Goal: Transaction & Acquisition: Purchase product/service

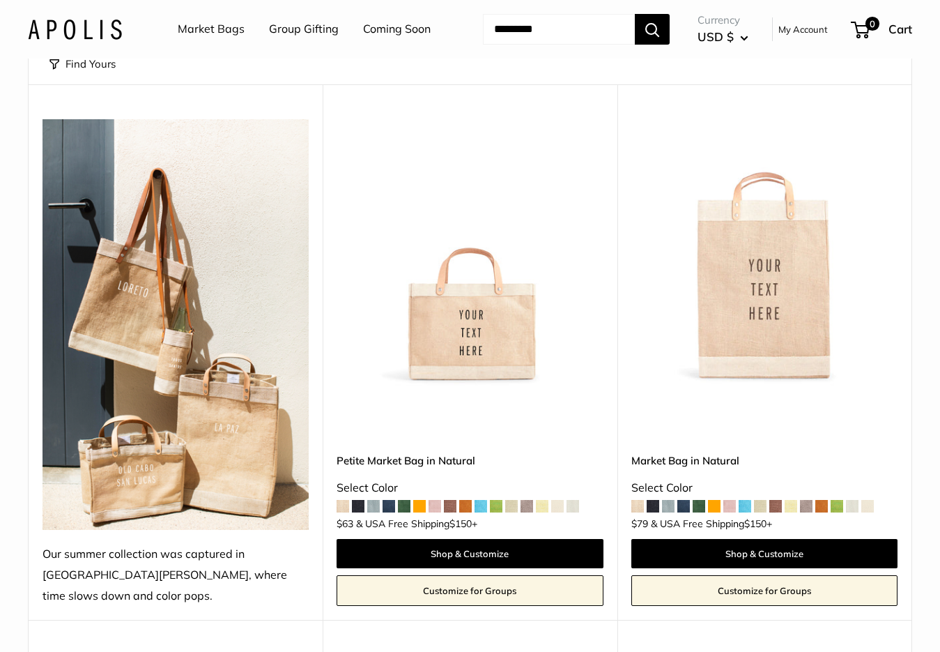
scroll to position [139, 0]
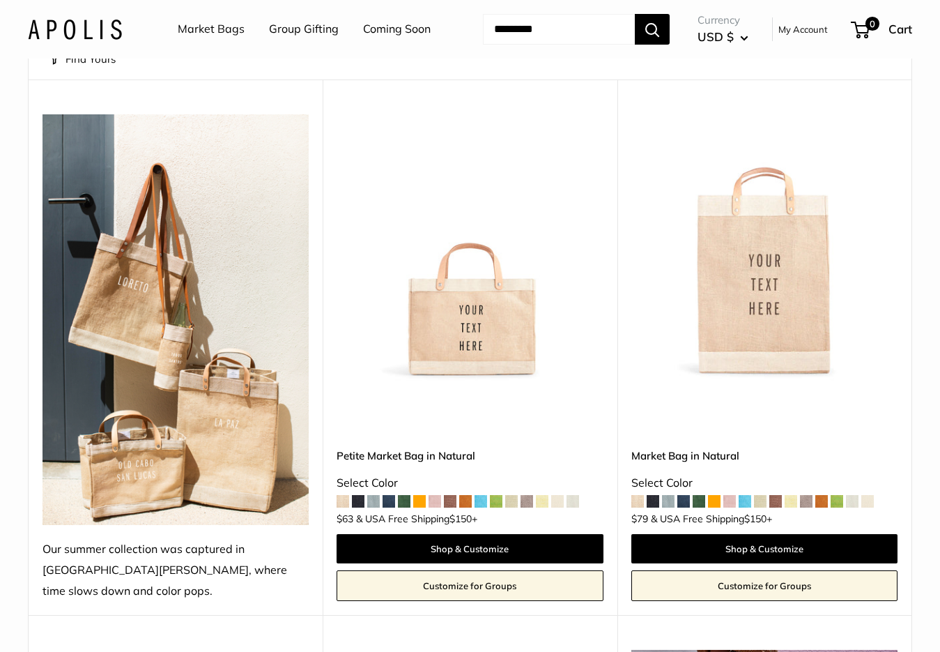
click at [0, 0] on img at bounding box center [0, 0] width 0 height 0
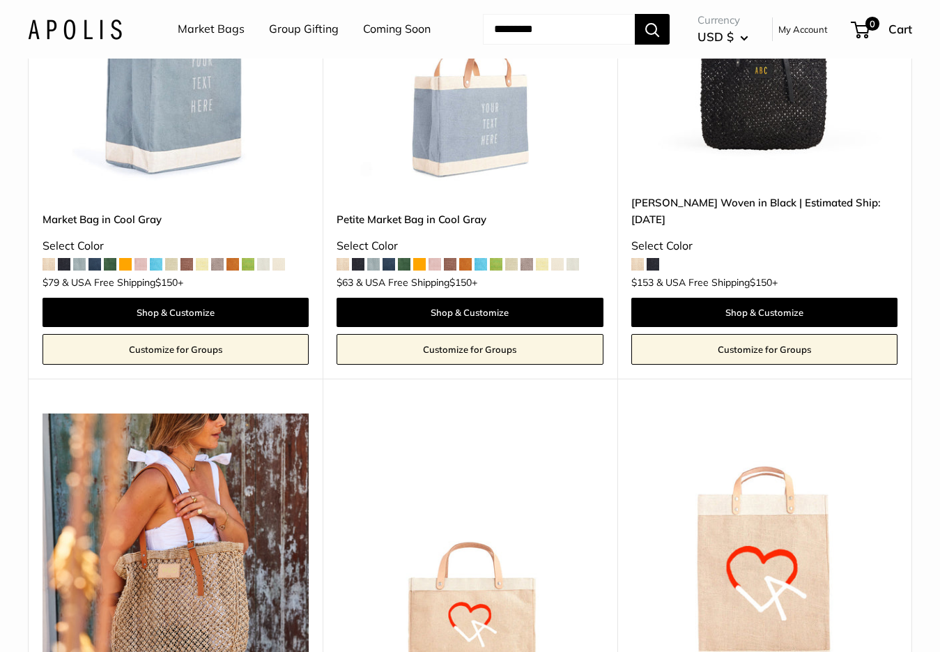
scroll to position [4654, 0]
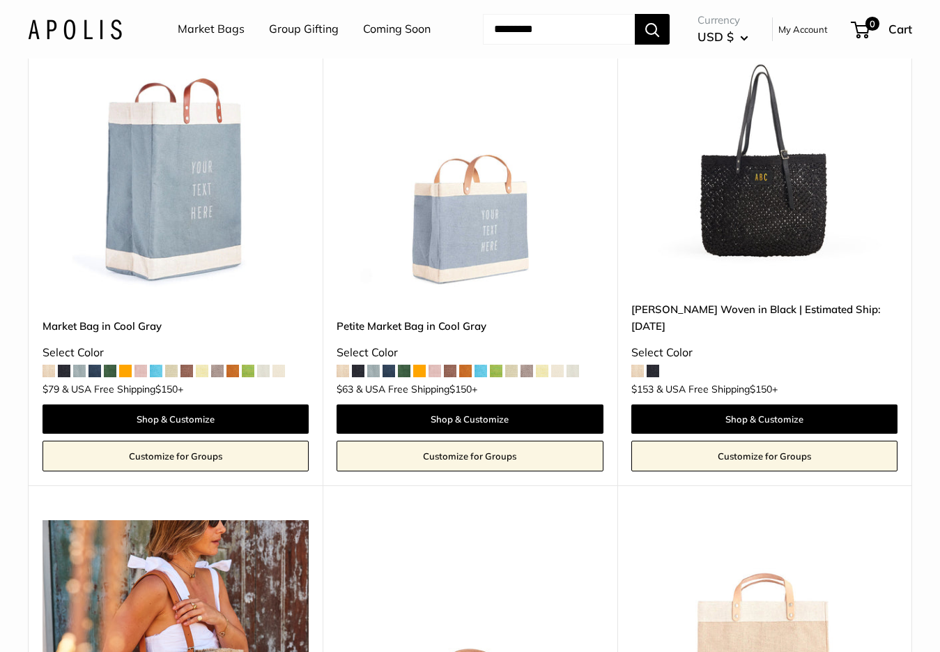
click at [0, 0] on img at bounding box center [0, 0] width 0 height 0
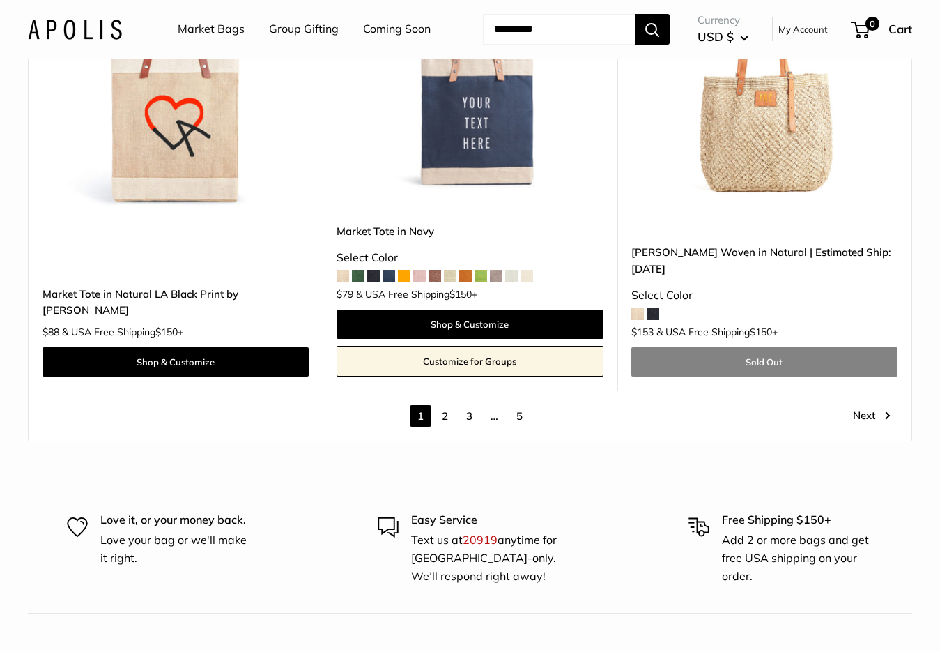
scroll to position [7525, 0]
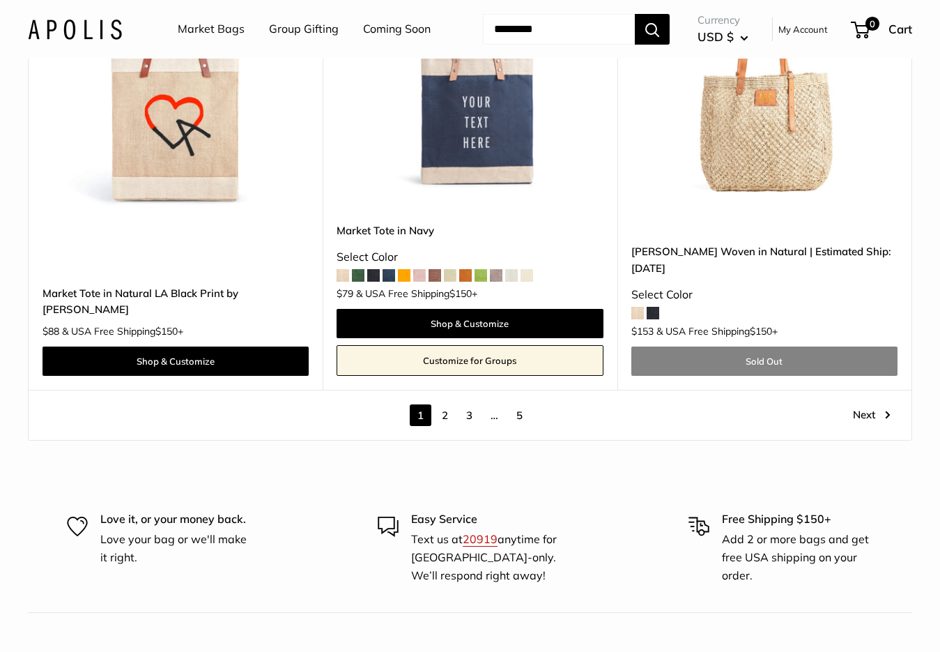
click at [873, 426] on link "Next" at bounding box center [872, 415] width 38 height 22
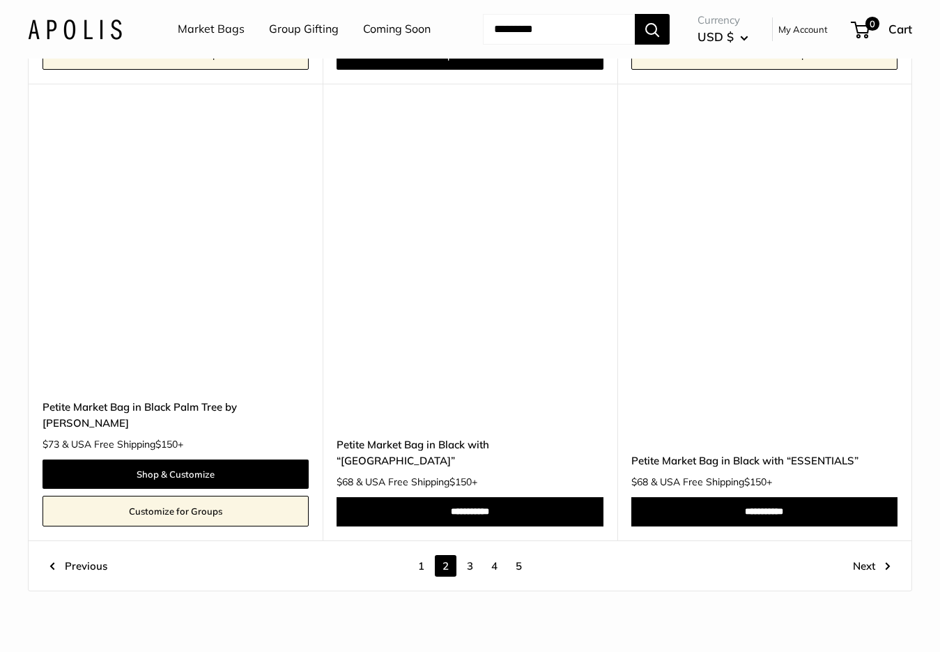
scroll to position [7076, 0]
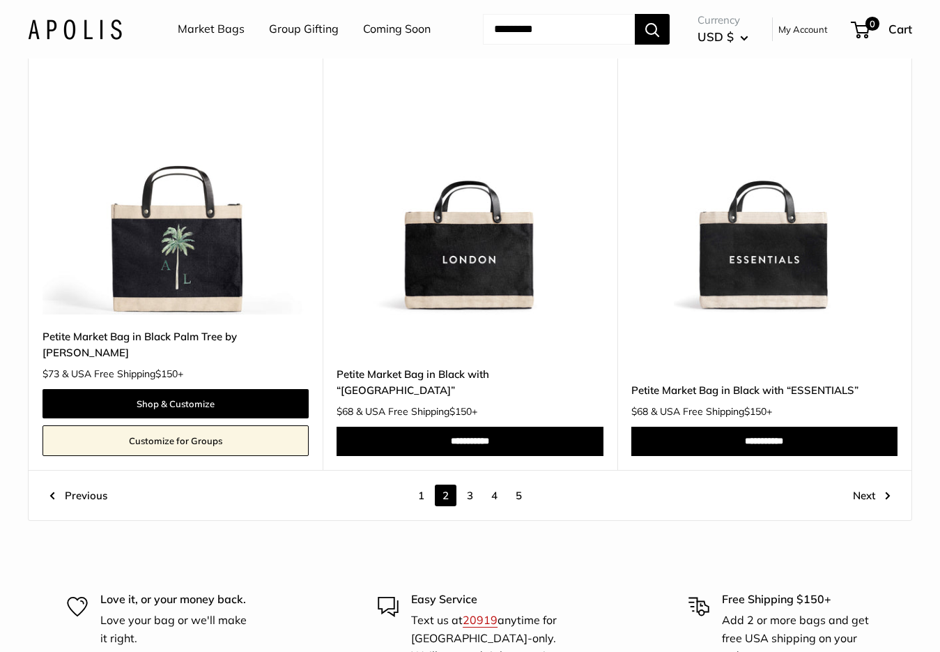
click at [473, 506] on link "3" at bounding box center [470, 495] width 22 height 22
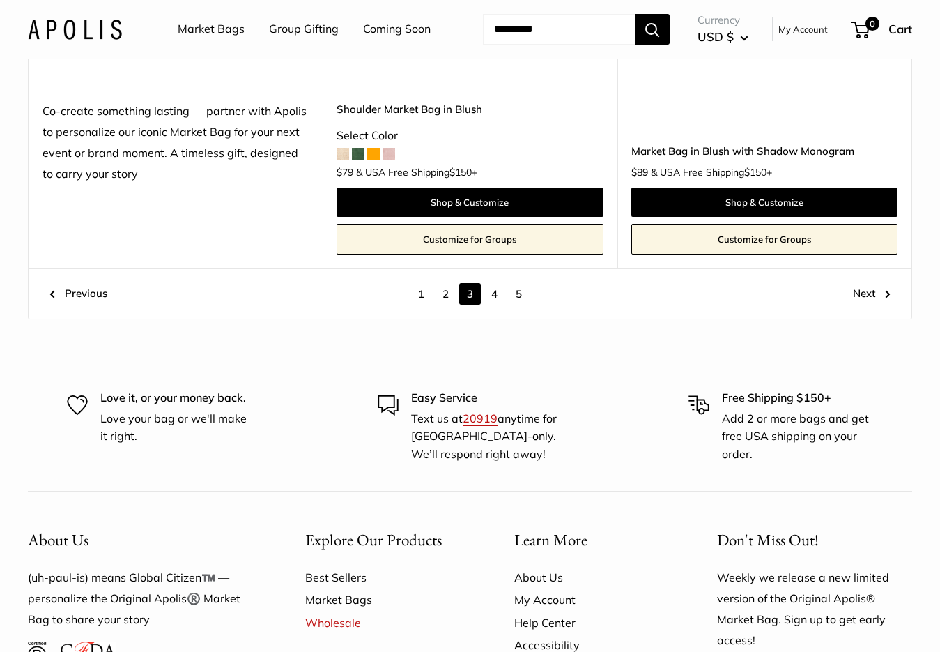
scroll to position [7215, 0]
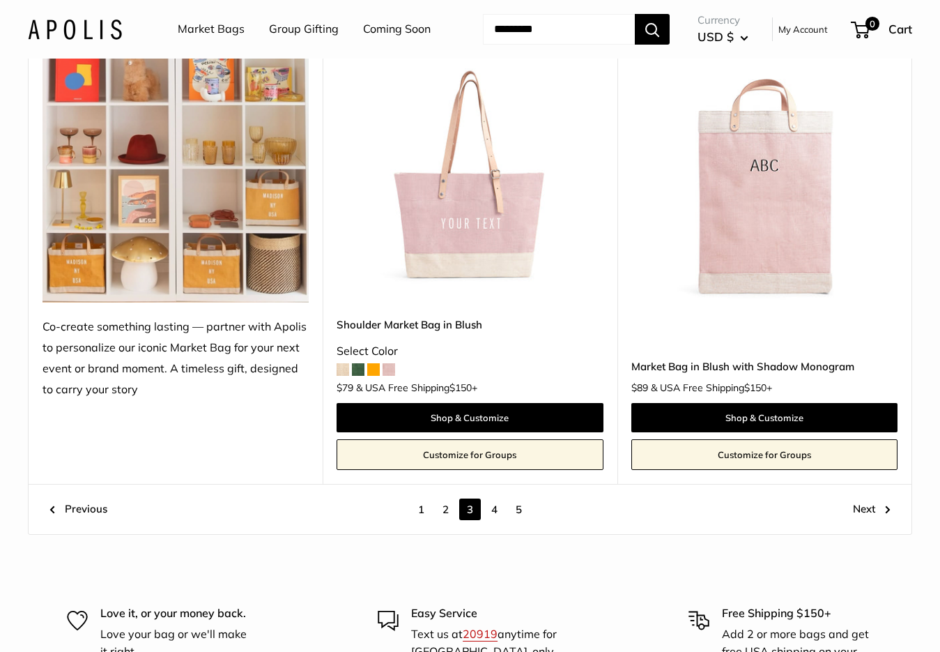
click at [492, 520] on link "4" at bounding box center [495, 509] width 22 height 22
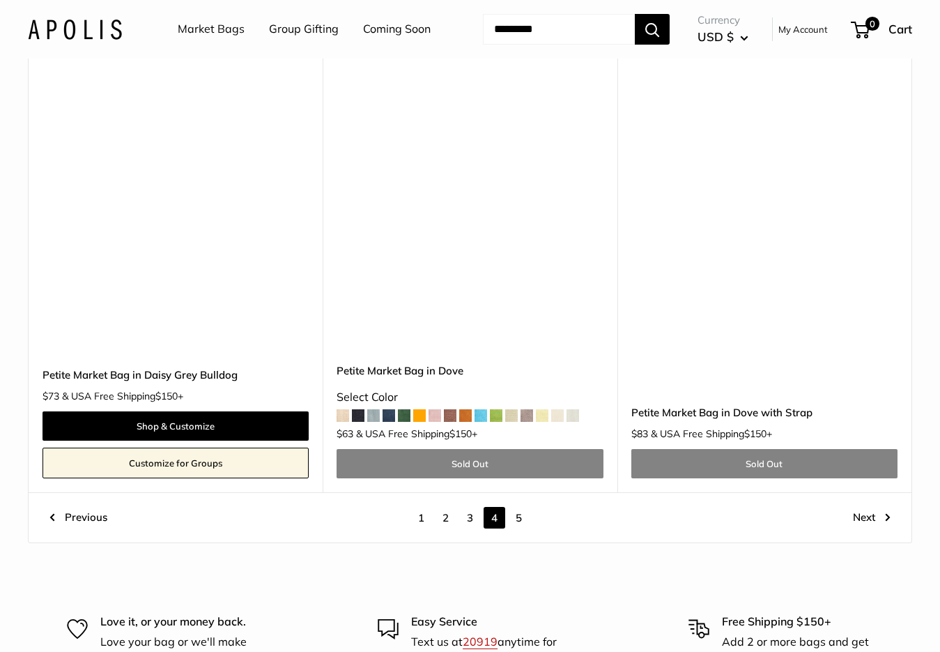
scroll to position [7355, 0]
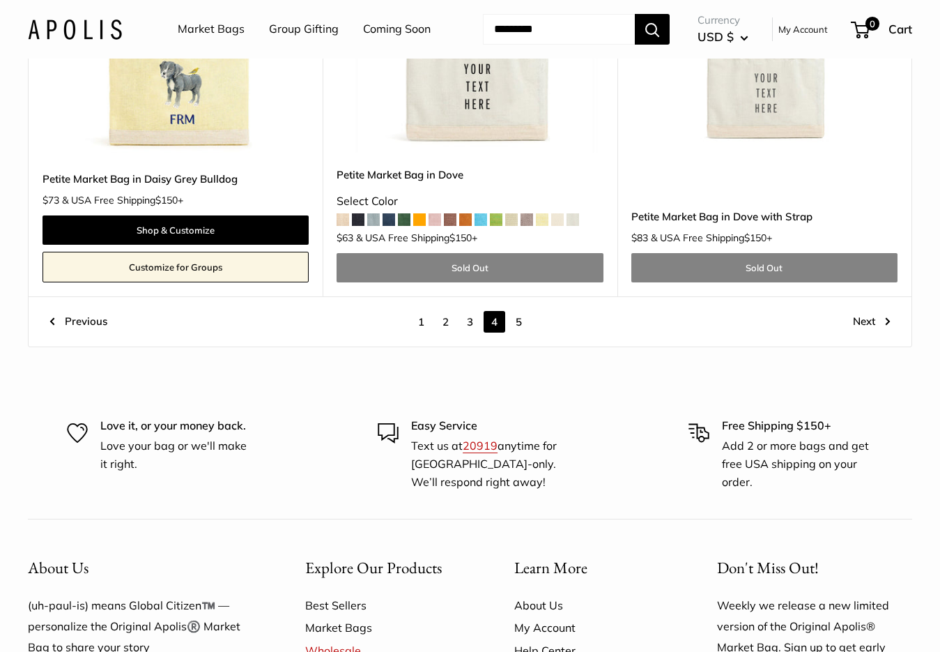
click at [515, 316] on link "5" at bounding box center [519, 322] width 22 height 22
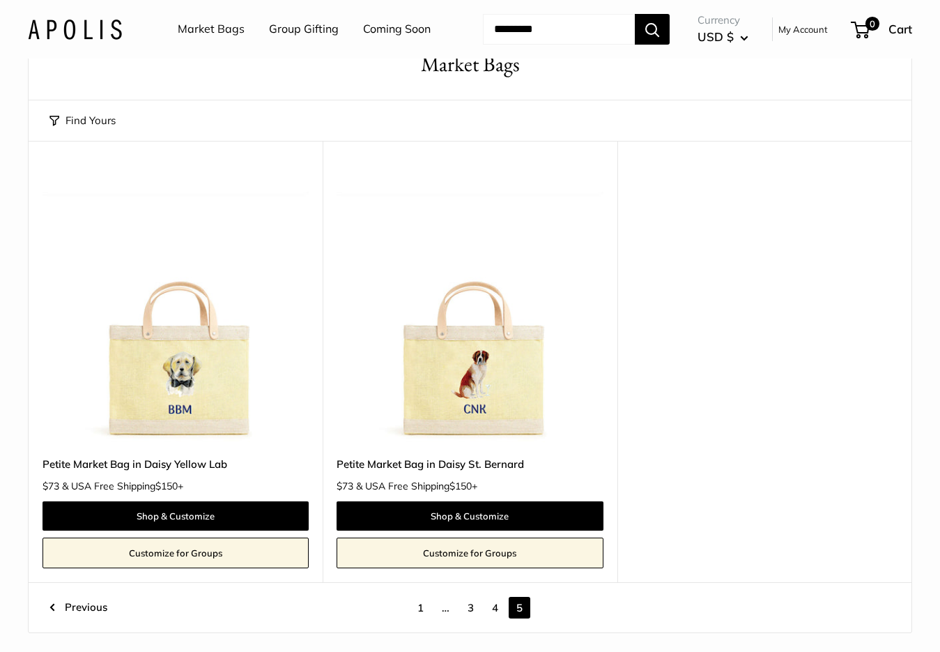
scroll to position [37, 0]
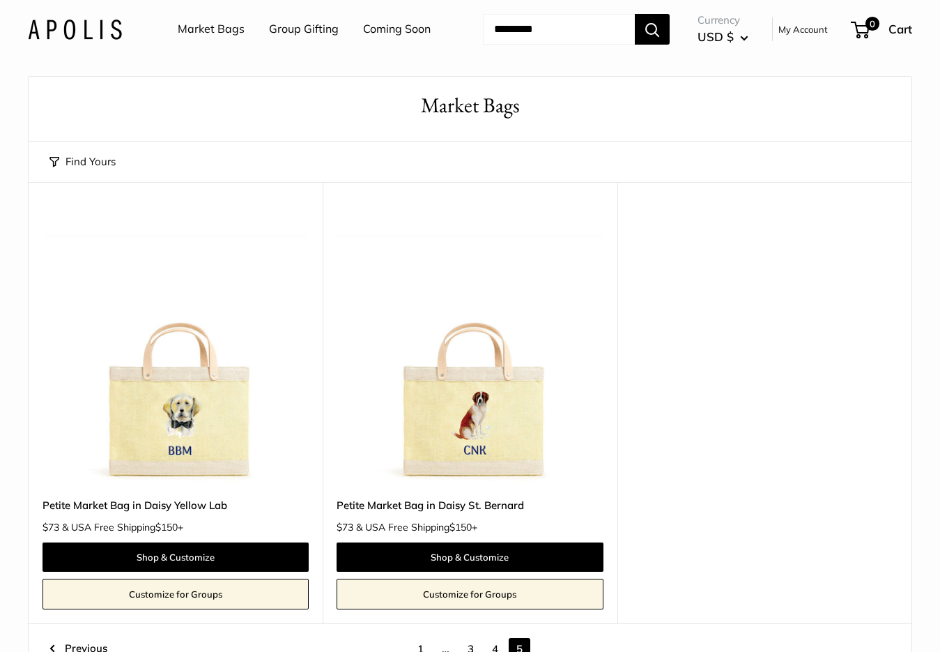
click at [755, 445] on div "Upgrade: Next Day Fulfillment Customizable Text Sturdy & Spill Resistant New Pe…" at bounding box center [470, 402] width 883 height 441
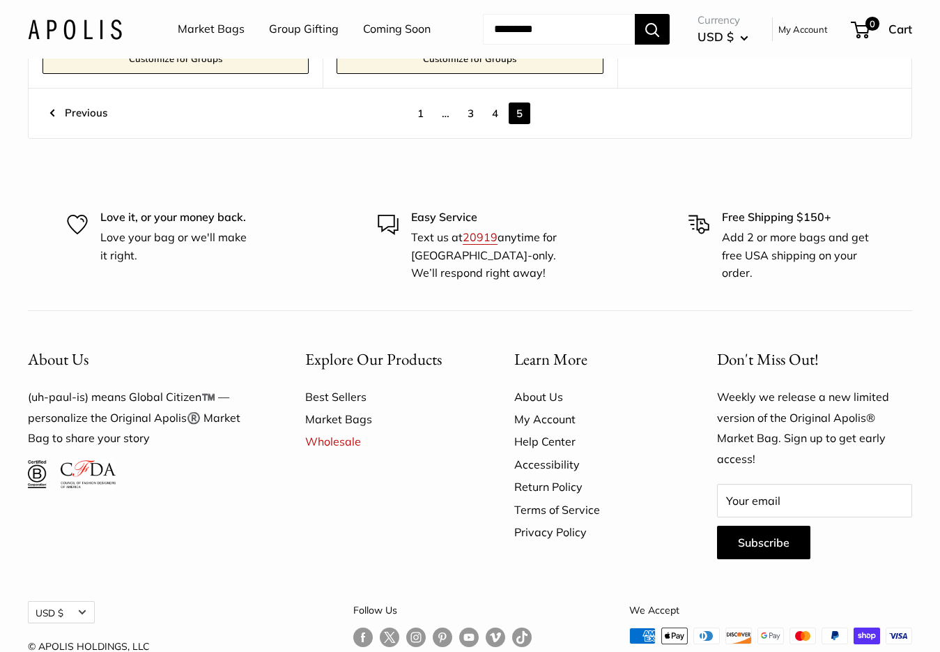
scroll to position [455, 0]
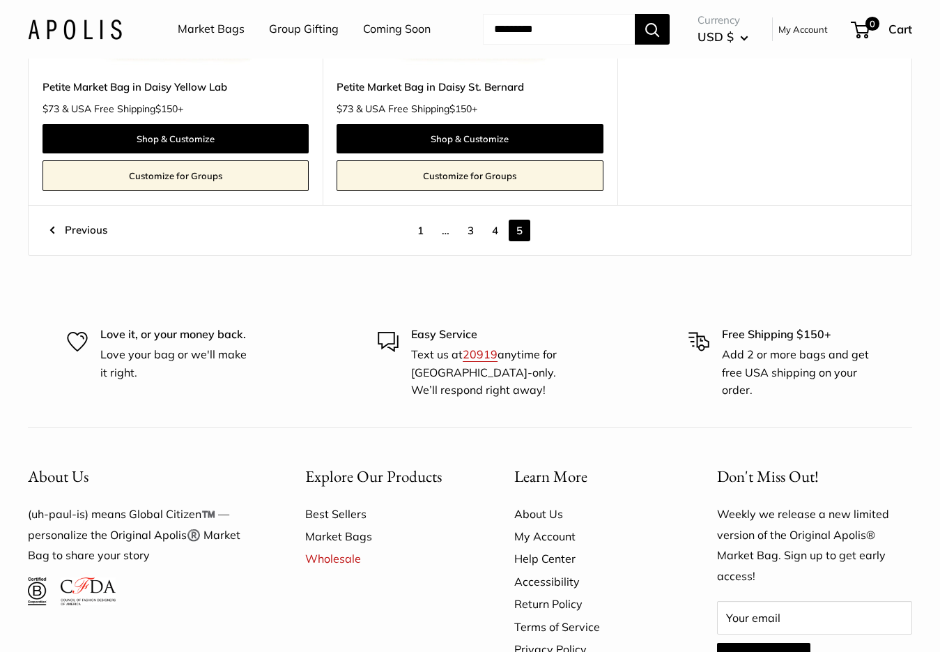
click at [422, 241] on link "1" at bounding box center [421, 231] width 22 height 22
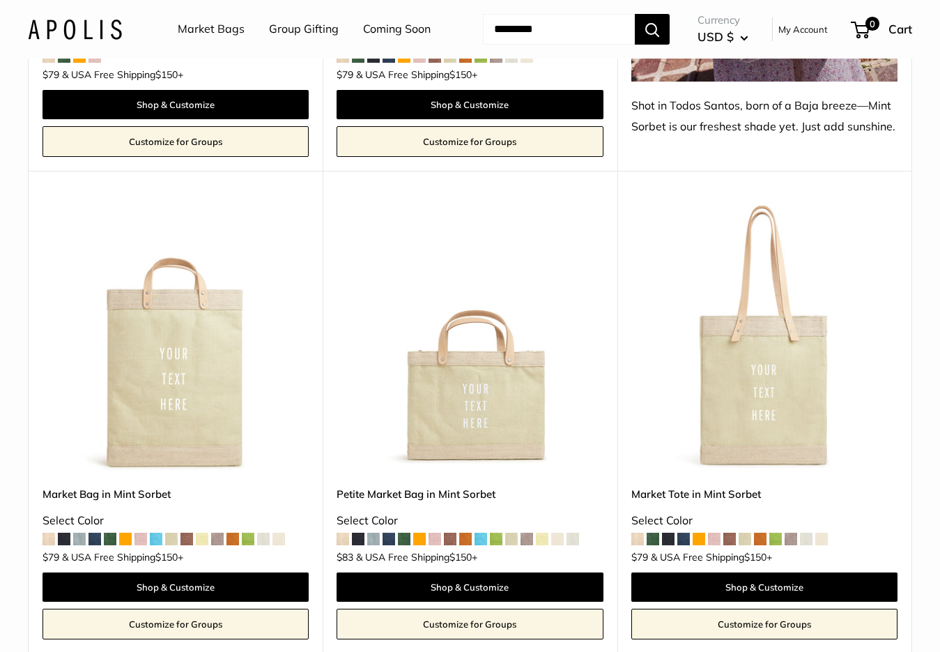
scroll to position [1082, 0]
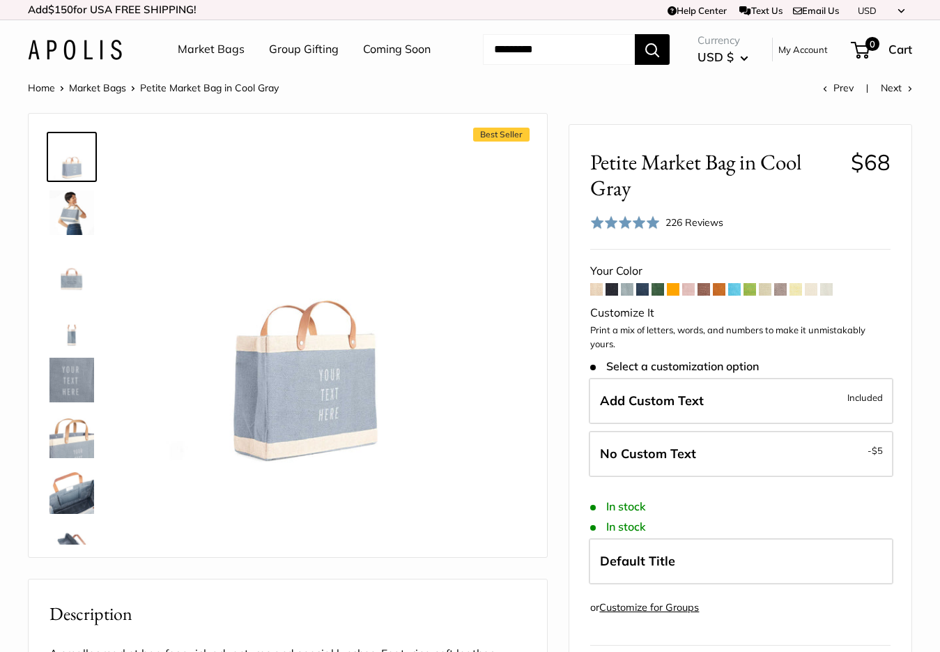
click at [689, 295] on span at bounding box center [688, 289] width 13 height 13
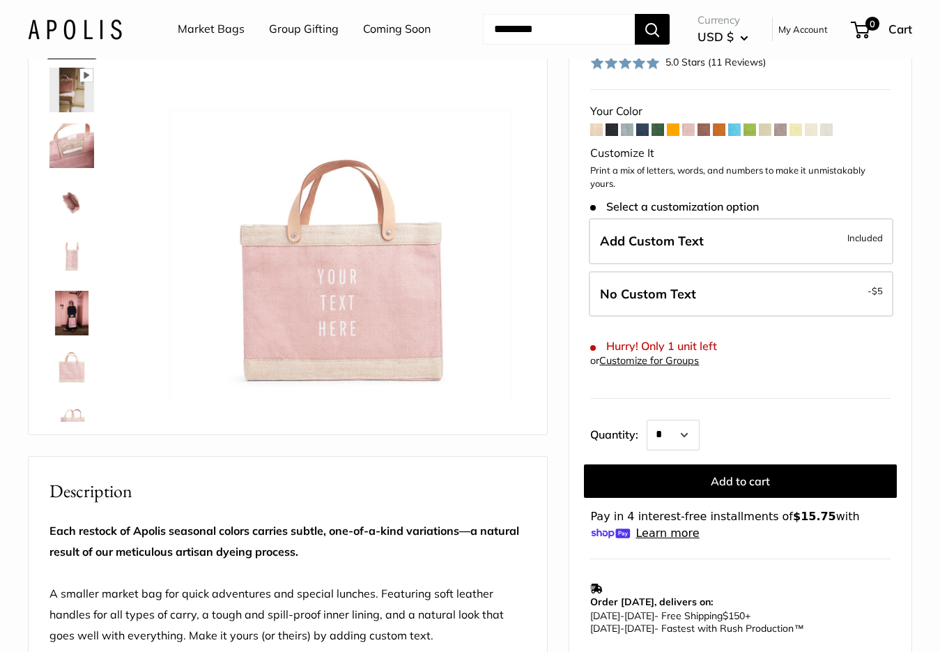
scroll to position [139, 0]
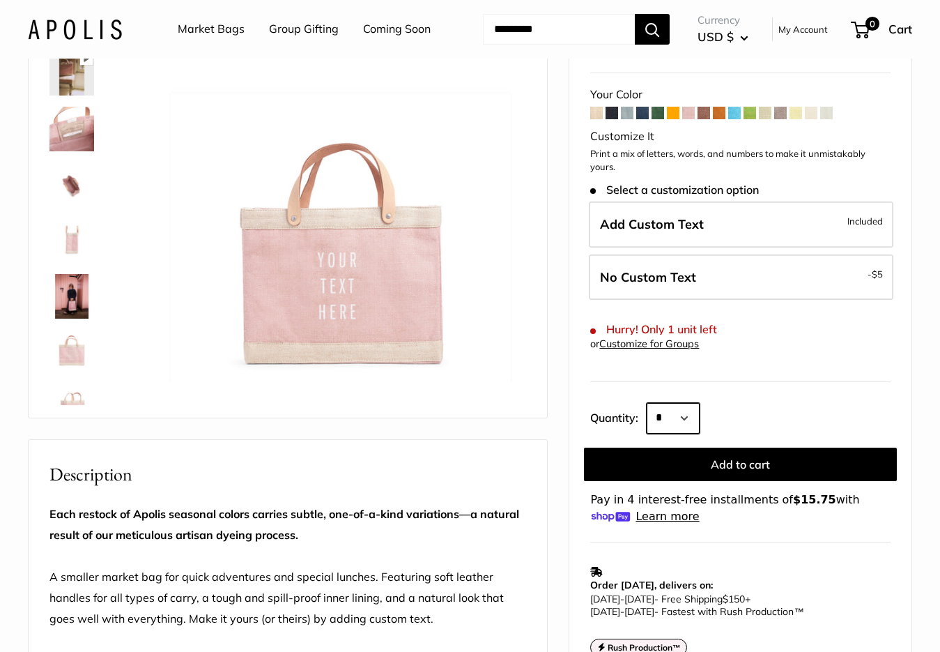
click at [699, 433] on select "* * * * * * * * * *** *** *** *** *** *** *** *** *** *** *** *** *** *** *** *…" at bounding box center [673, 418] width 53 height 31
select select "*"
click at [647, 433] on select "* * * * * * * * * *** *** *** *** *** *** *** *** *** *** *** *** *** *** *** *…" at bounding box center [673, 418] width 53 height 31
click at [684, 350] on link "Customize for Groups" at bounding box center [649, 343] width 100 height 13
